Goal: Transaction & Acquisition: Purchase product/service

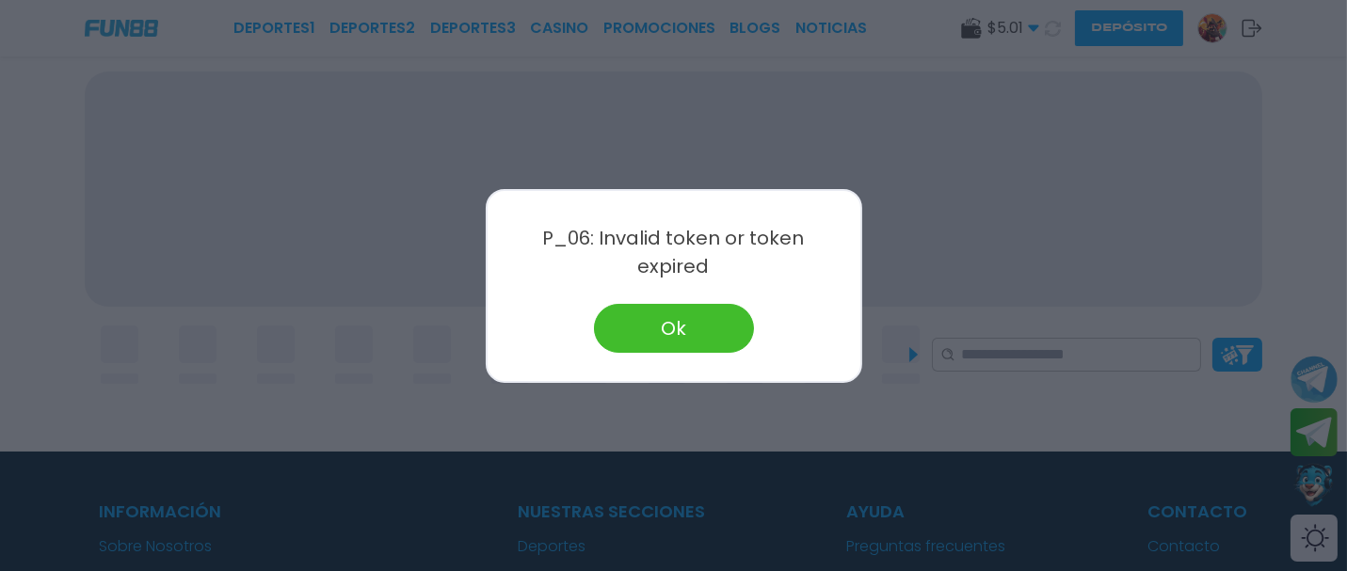
click at [638, 316] on button "Ok" at bounding box center [674, 328] width 160 height 49
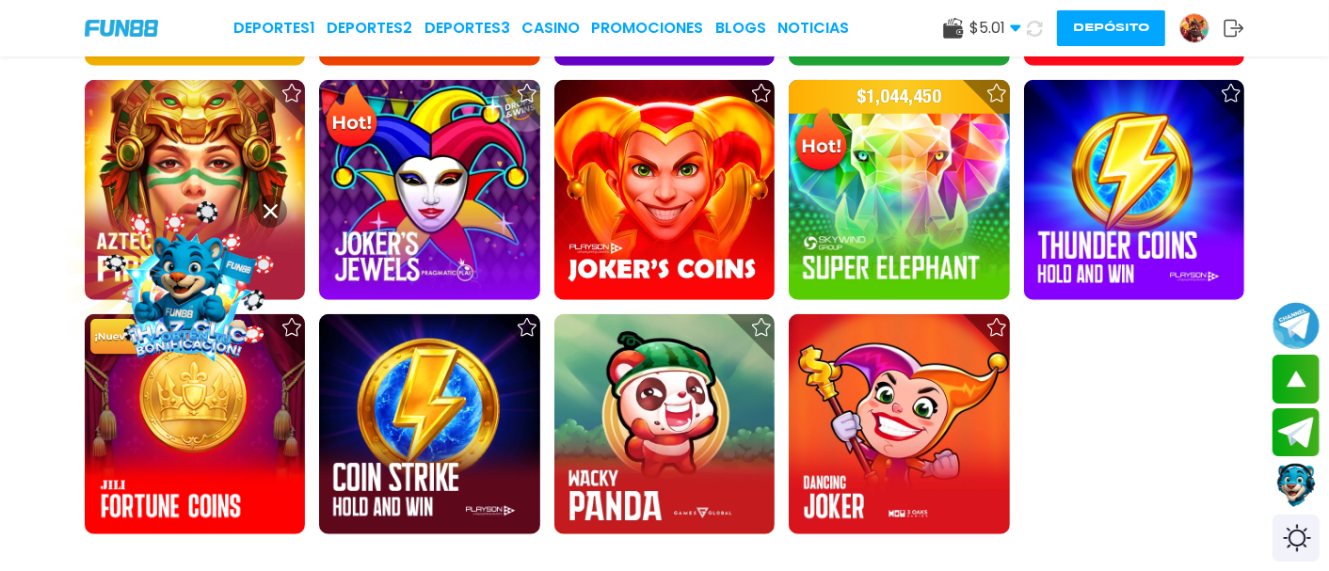
scroll to position [719, 0]
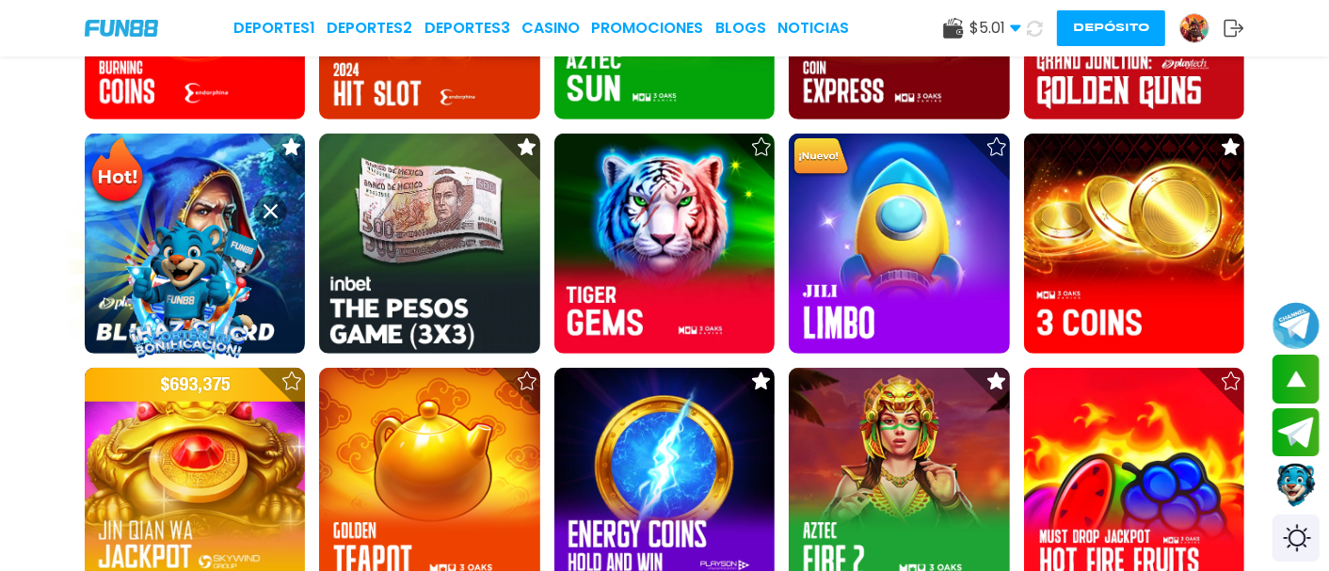
click at [1036, 23] on icon at bounding box center [1034, 28] width 21 height 21
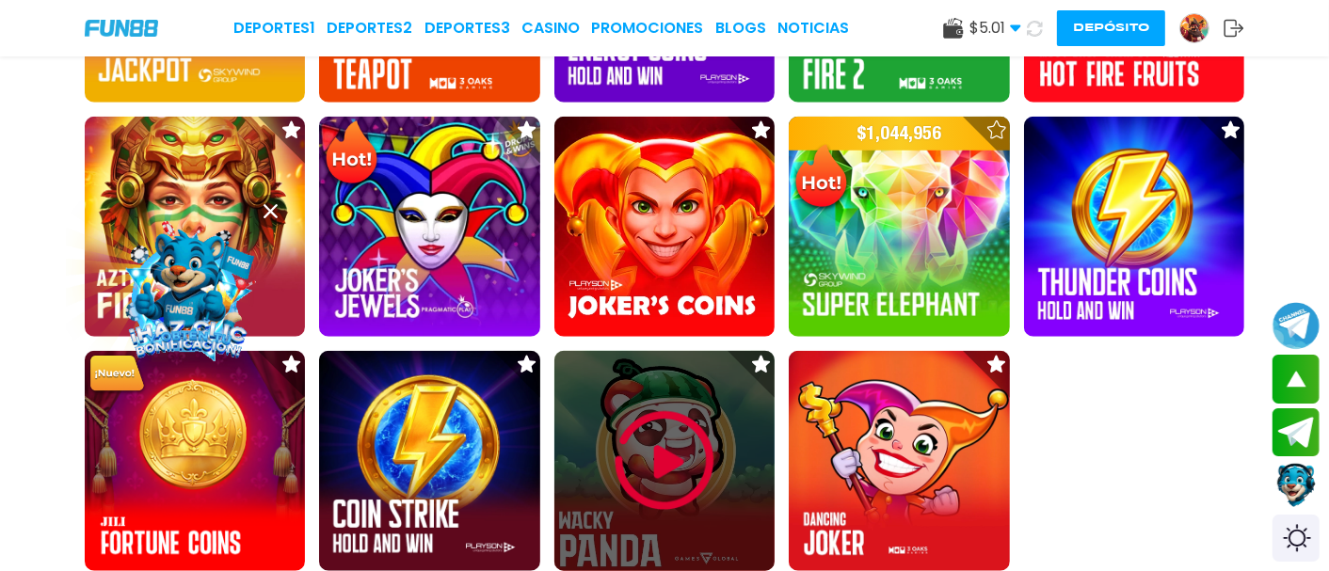
scroll to position [1242, 0]
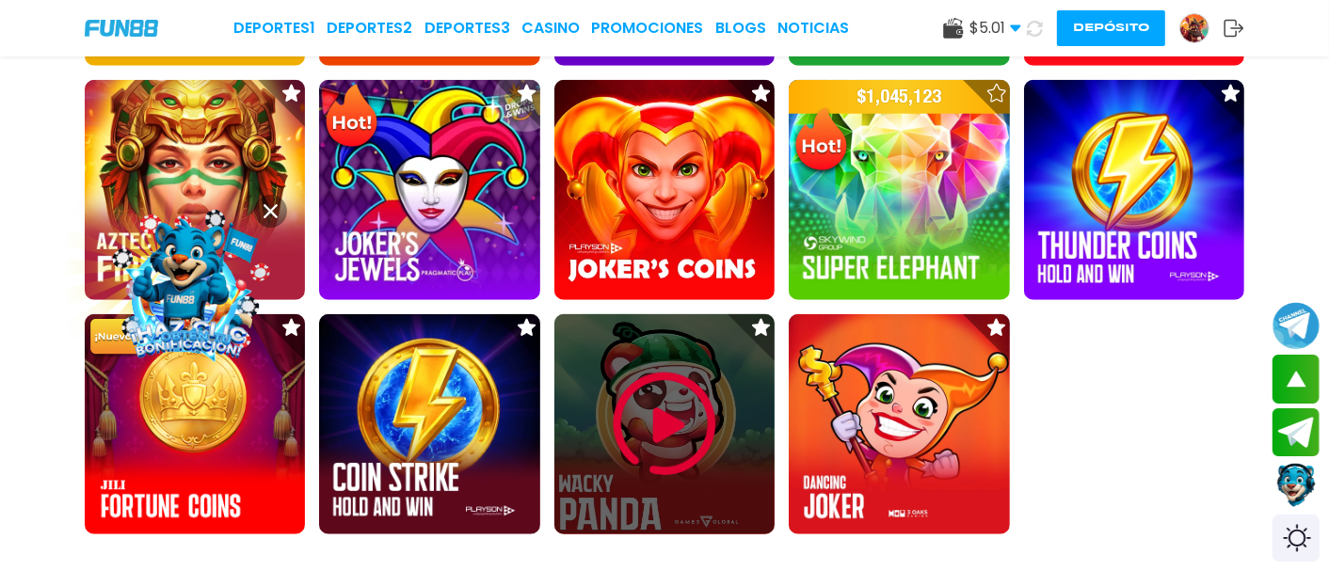
click at [690, 426] on img at bounding box center [664, 424] width 113 height 113
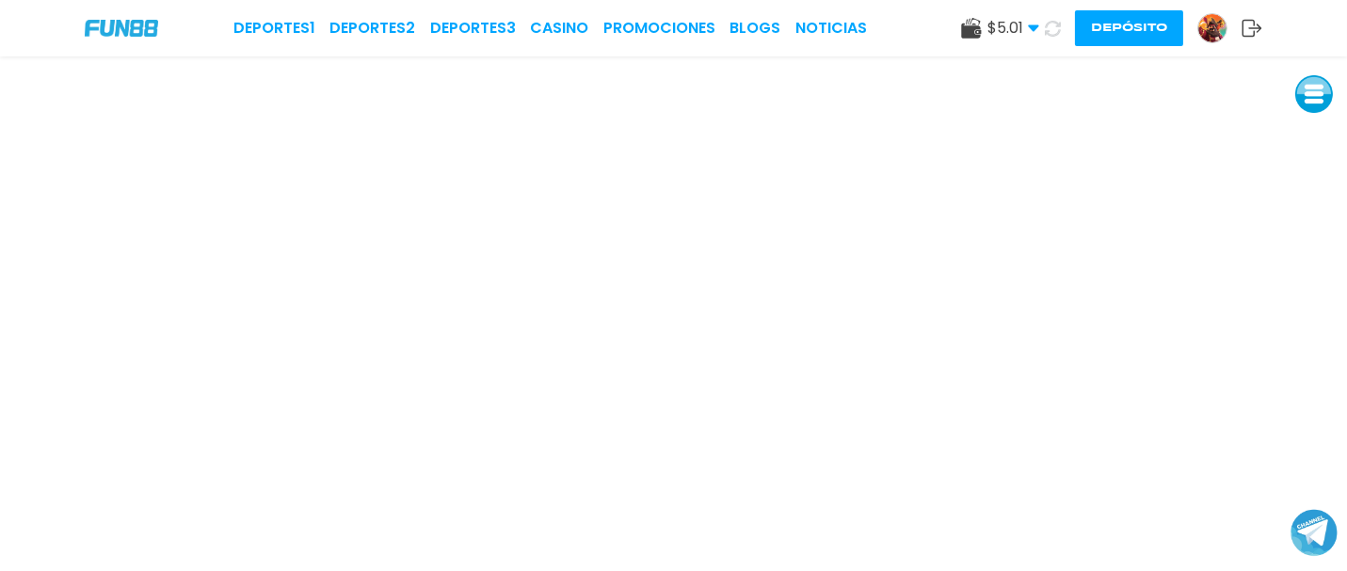
click at [1046, 24] on icon at bounding box center [1053, 28] width 21 height 21
